Goal: Navigation & Orientation: Find specific page/section

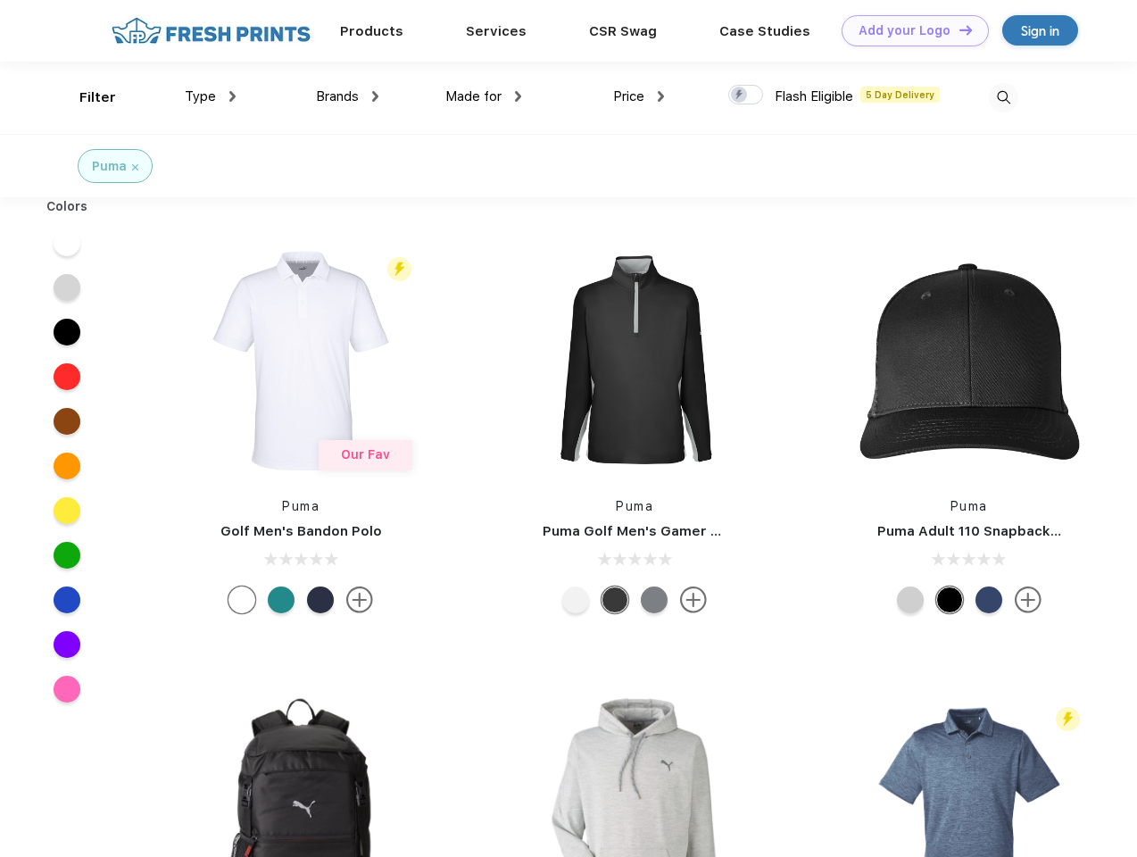
click at [908, 30] on link "Add your Logo Design Tool" at bounding box center [915, 30] width 147 height 31
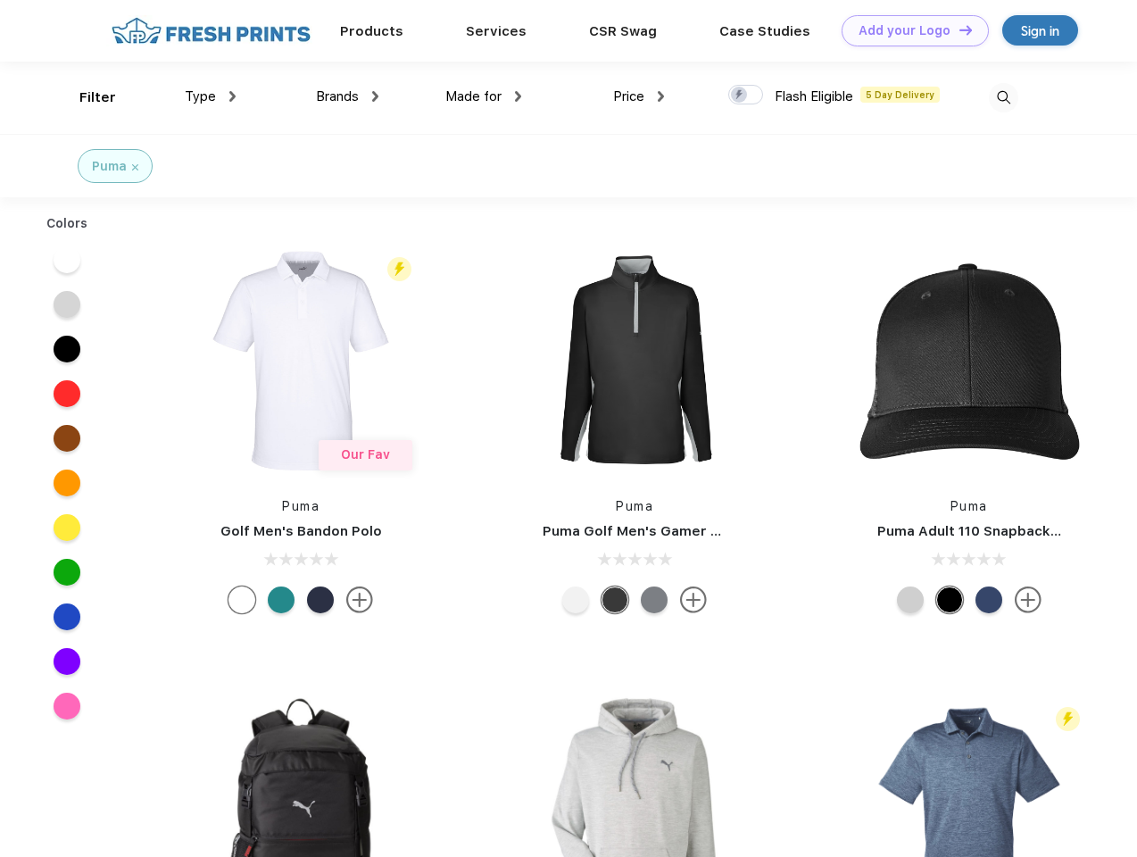
click at [0, 0] on div "Design Tool" at bounding box center [0, 0] width 0 height 0
click at [958, 29] on link "Add your Logo Design Tool" at bounding box center [915, 30] width 147 height 31
click at [86, 97] on div "Filter" at bounding box center [97, 97] width 37 height 21
click at [211, 96] on span "Type" at bounding box center [200, 96] width 31 height 16
click at [347, 96] on span "Brands" at bounding box center [337, 96] width 43 height 16
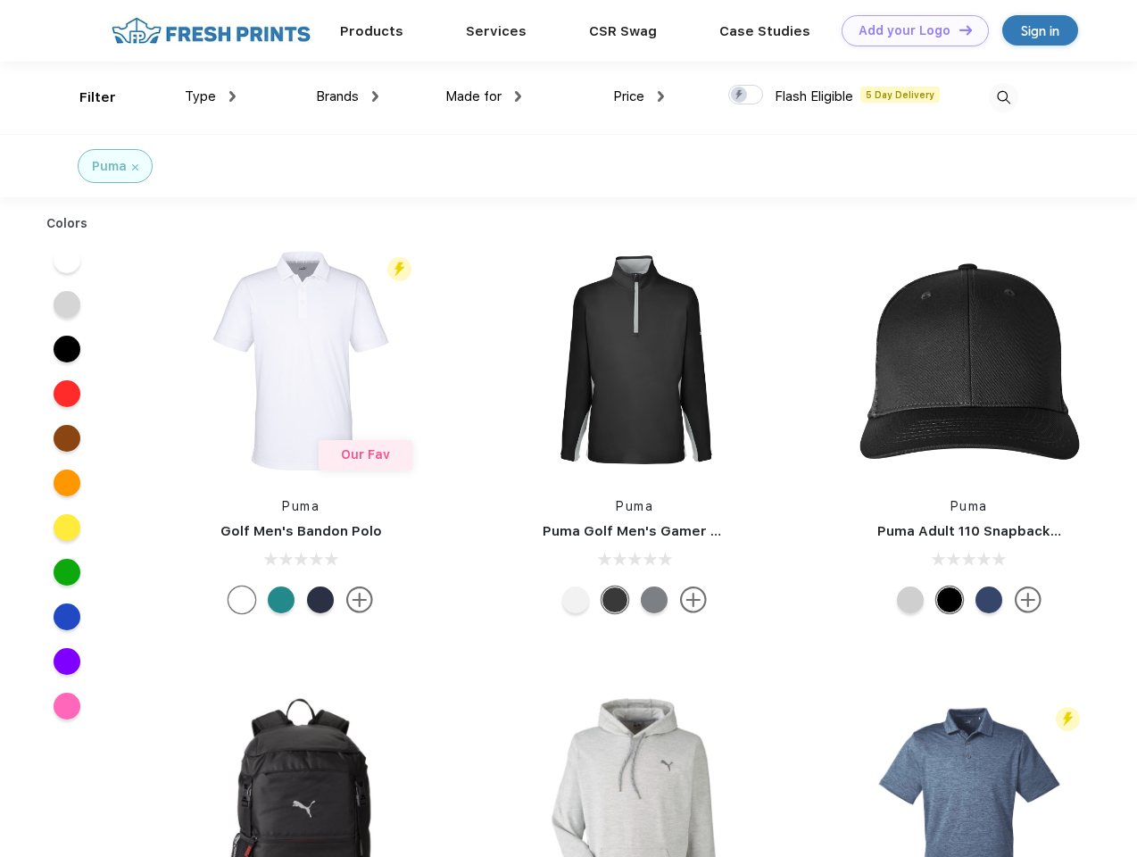
click at [484, 96] on span "Made for" at bounding box center [473, 96] width 56 height 16
click at [639, 96] on span "Price" at bounding box center [628, 96] width 31 height 16
click at [746, 95] on div at bounding box center [745, 95] width 35 height 20
click at [740, 95] on input "checkbox" at bounding box center [734, 90] width 12 height 12
click at [1003, 97] on img at bounding box center [1003, 97] width 29 height 29
